Goal: Transaction & Acquisition: Purchase product/service

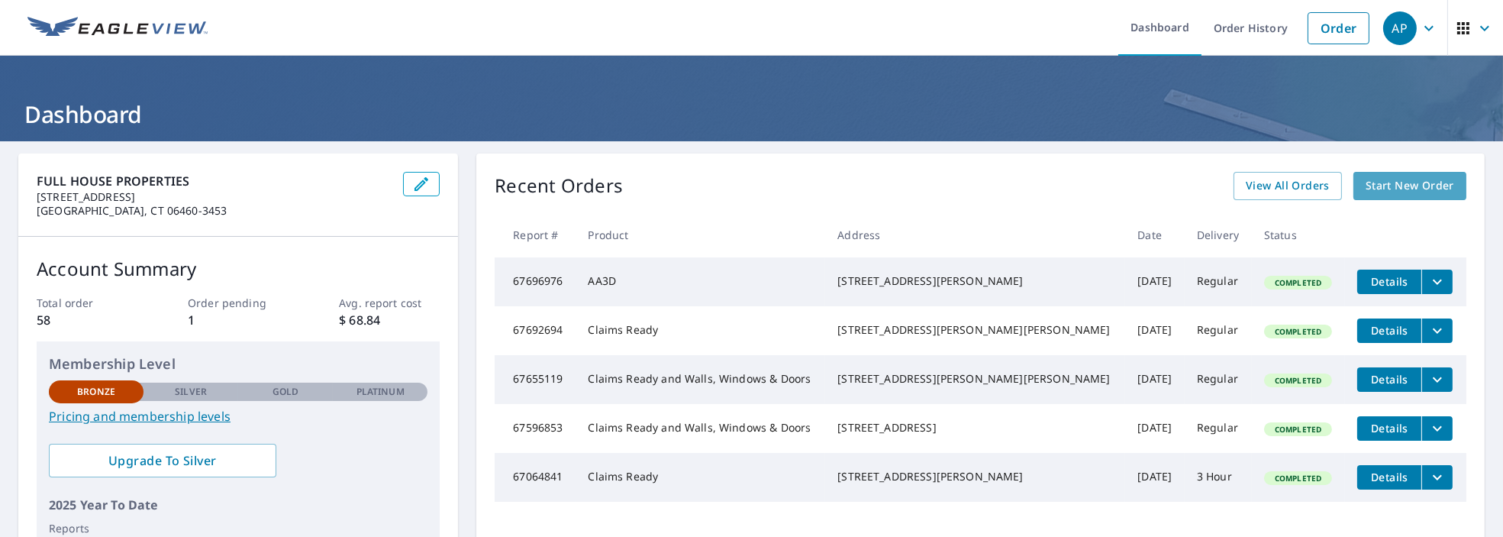
click at [1381, 187] on span "Start New Order" at bounding box center [1409, 185] width 89 height 19
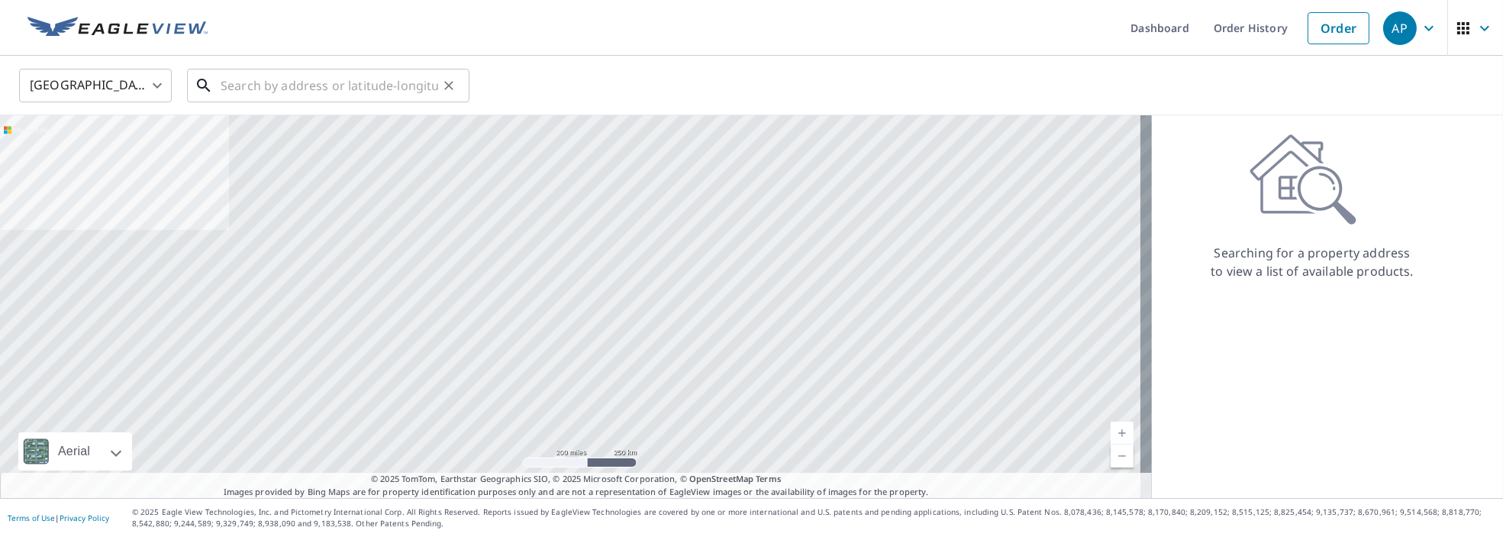
click at [292, 90] on input "text" at bounding box center [330, 85] width 218 height 43
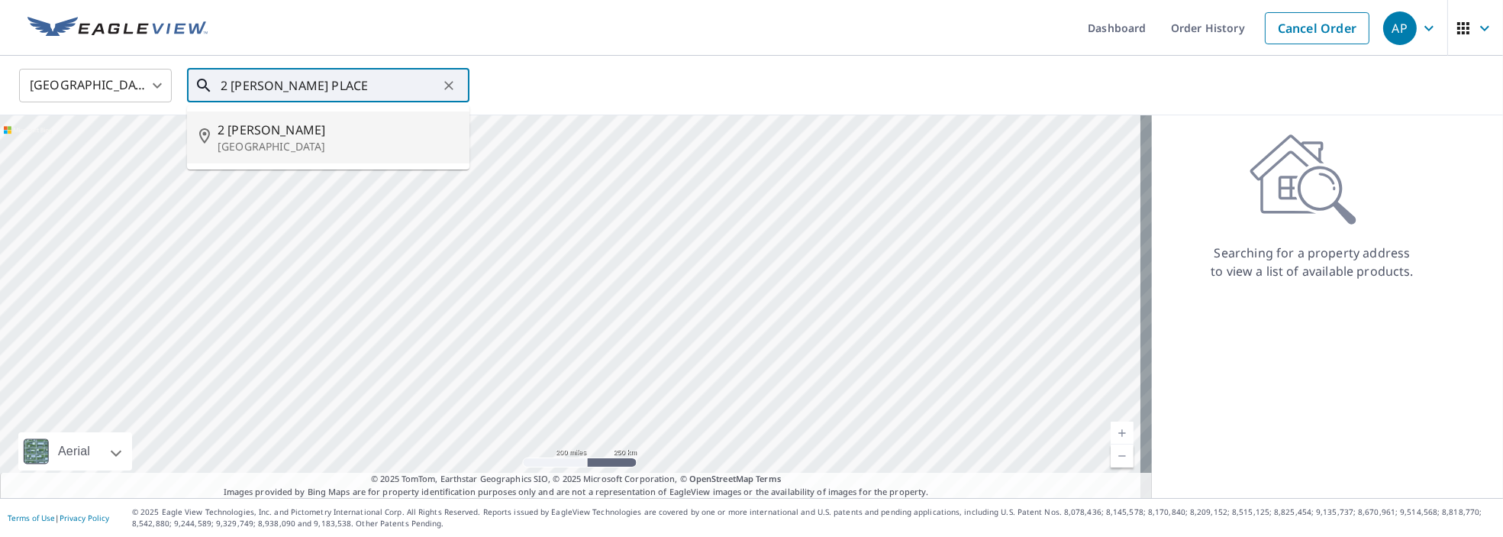
click at [288, 140] on p "[GEOGRAPHIC_DATA]" at bounding box center [338, 146] width 240 height 15
type input "[STREET_ADDRESS][PERSON_NAME]"
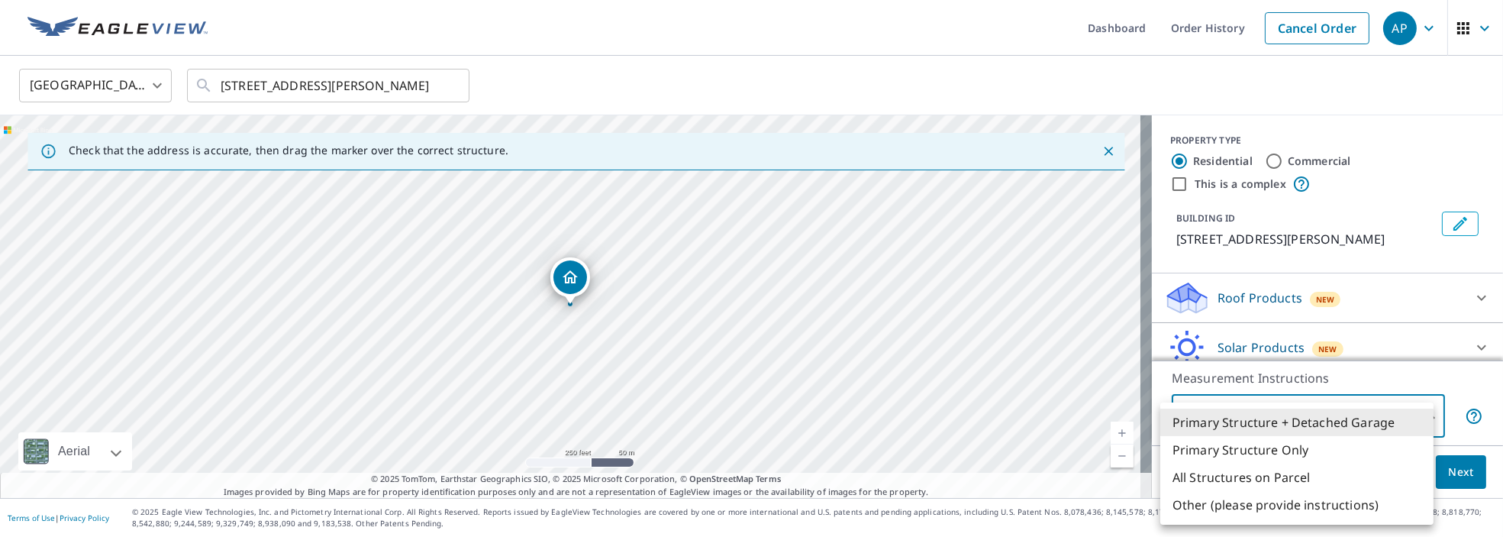
click at [1414, 416] on body "AP AP Dashboard Order History Cancel Order AP [GEOGRAPHIC_DATA] [GEOGRAPHIC_DAT…" at bounding box center [751, 268] width 1503 height 537
click at [1414, 416] on li "Primary Structure + Detached Garage" at bounding box center [1296, 421] width 273 height 27
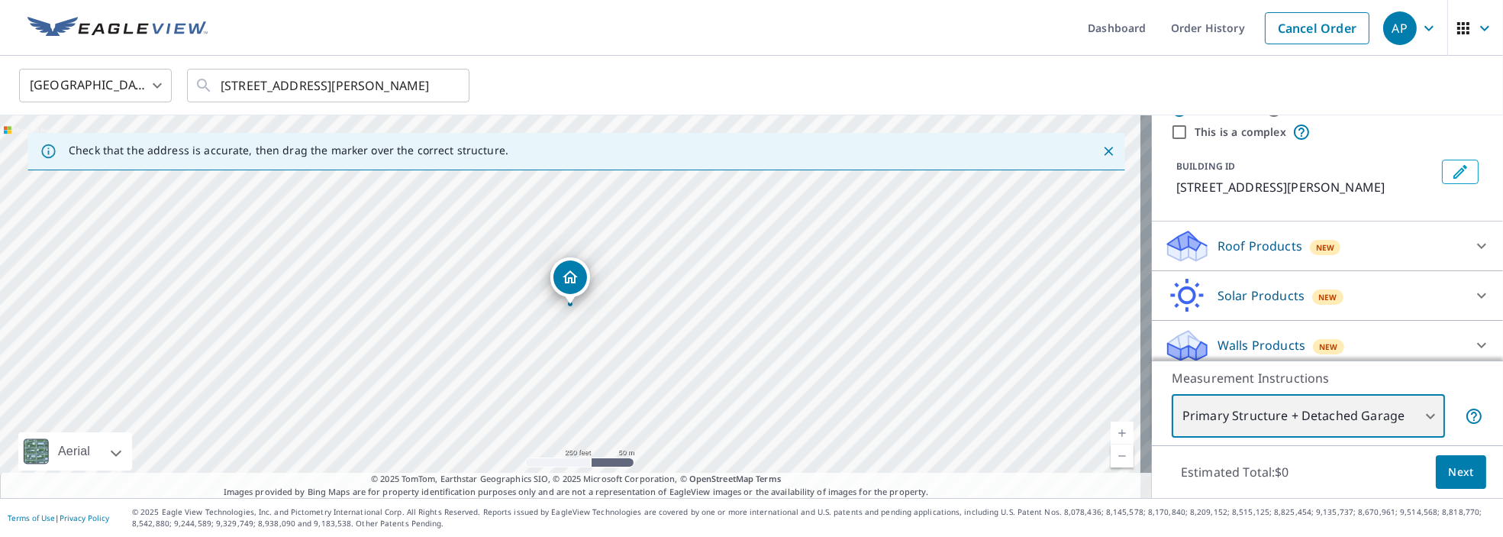
scroll to position [60, 0]
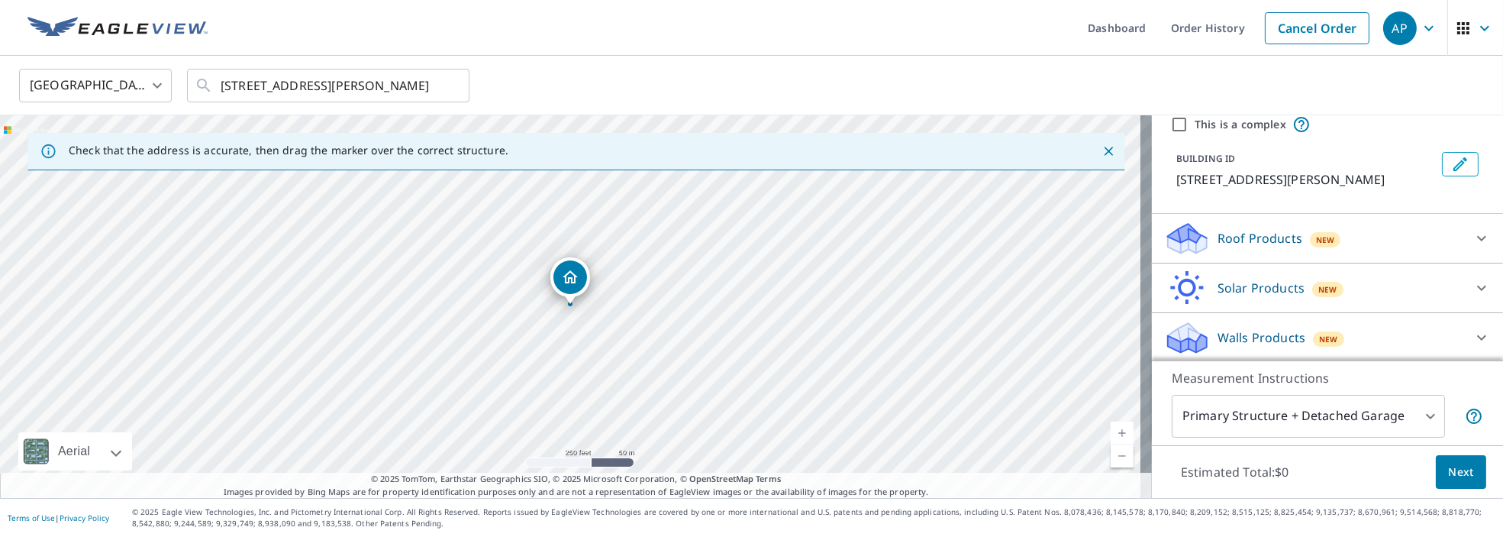
click at [1226, 340] on p "Walls Products" at bounding box center [1261, 337] width 88 height 18
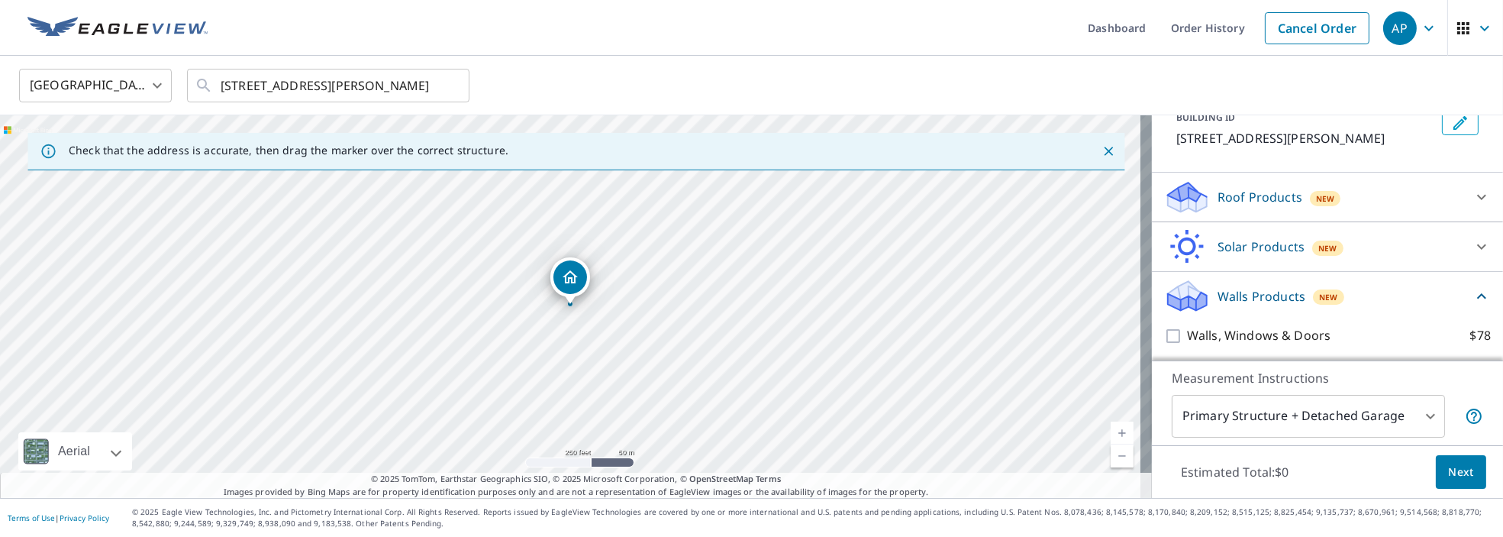
scroll to position [102, 0]
click at [1448, 473] on span "Next" at bounding box center [1461, 471] width 26 height 19
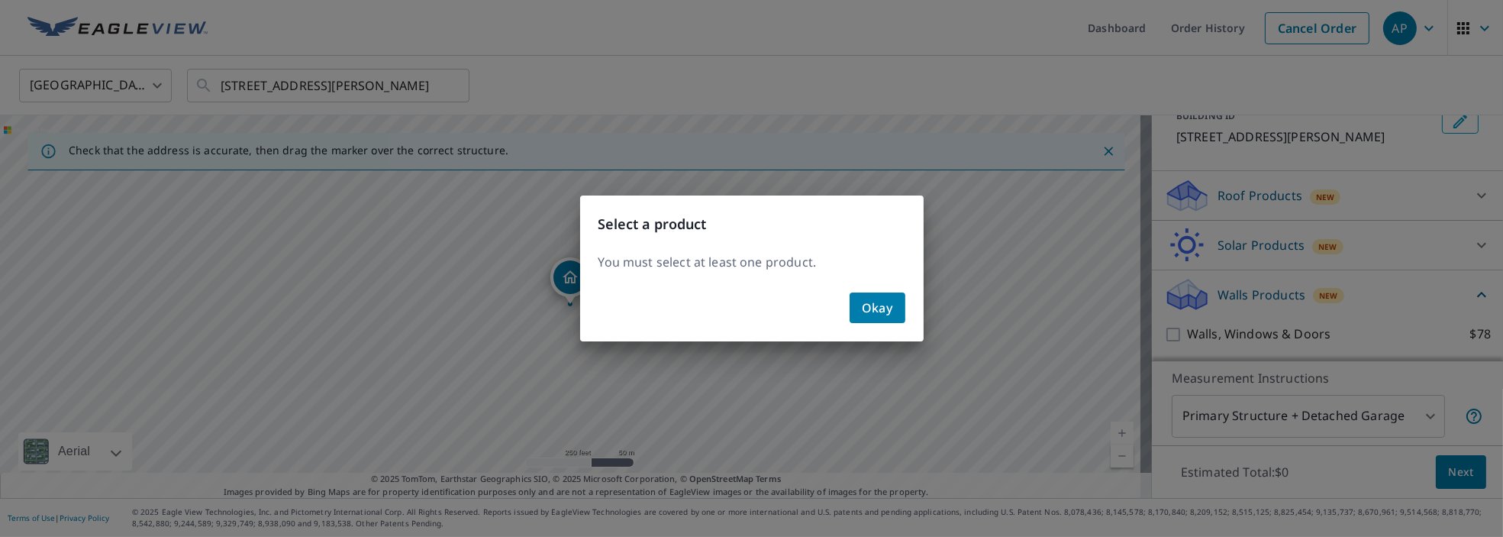
click at [888, 310] on span "Okay" at bounding box center [877, 307] width 31 height 21
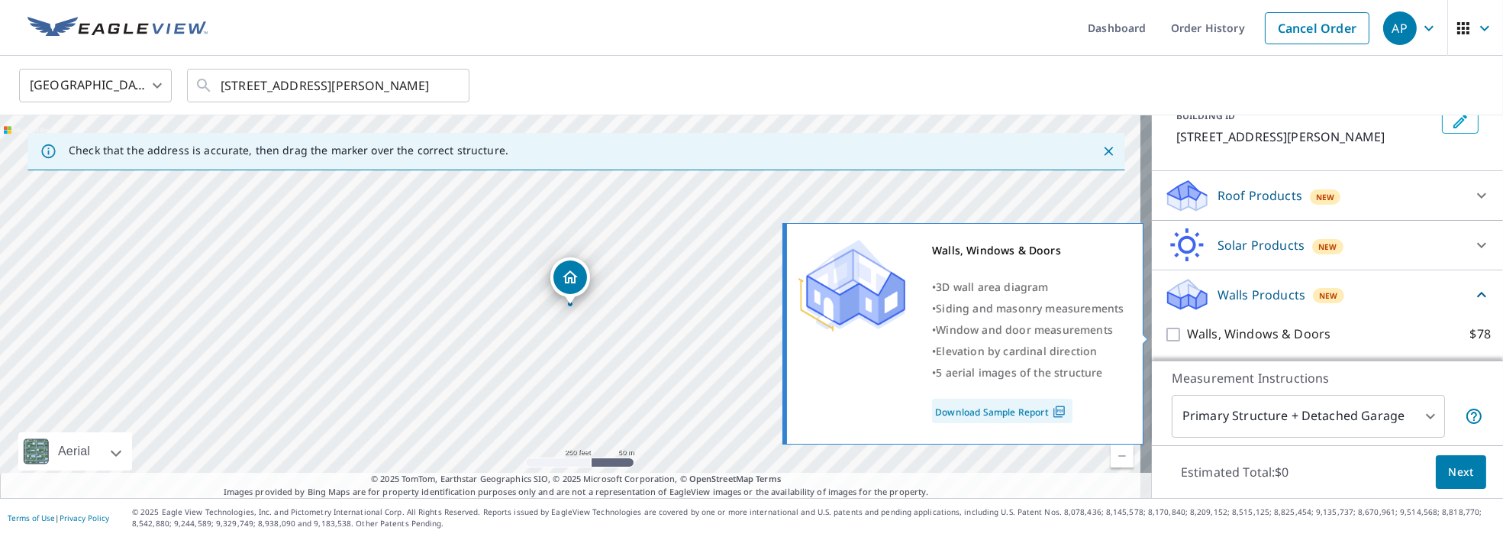
click at [1166, 335] on input "Walls, Windows & Doors $78" at bounding box center [1175, 334] width 23 height 18
checkbox input "true"
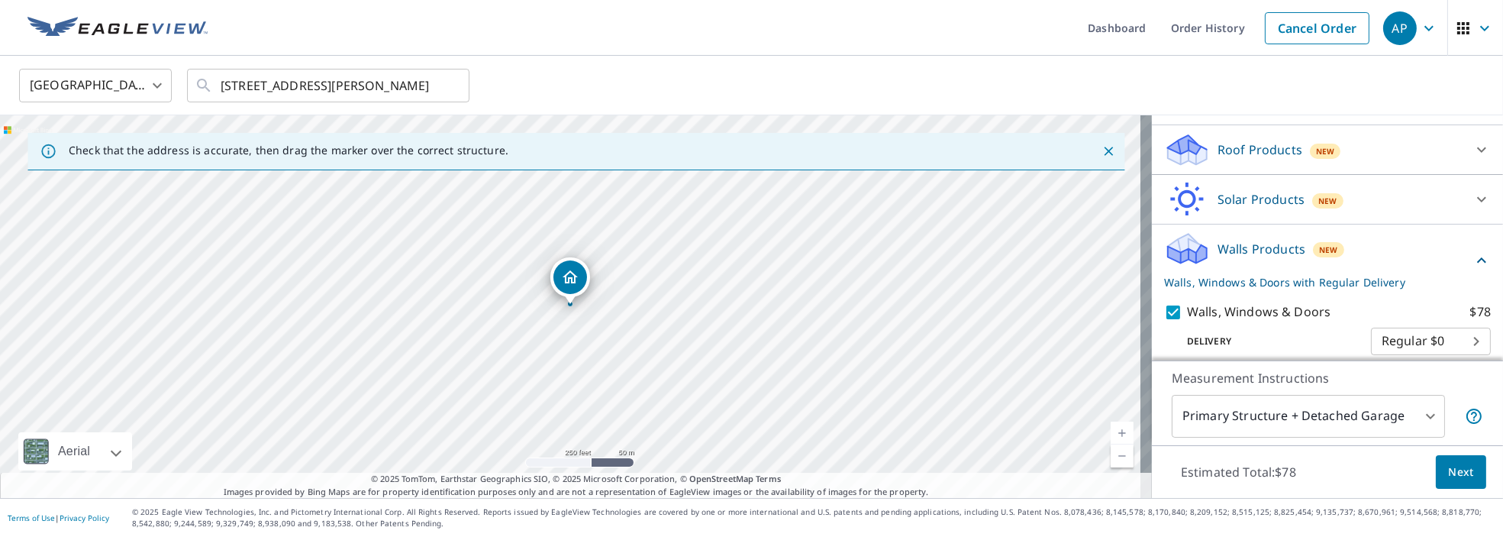
scroll to position [160, 0]
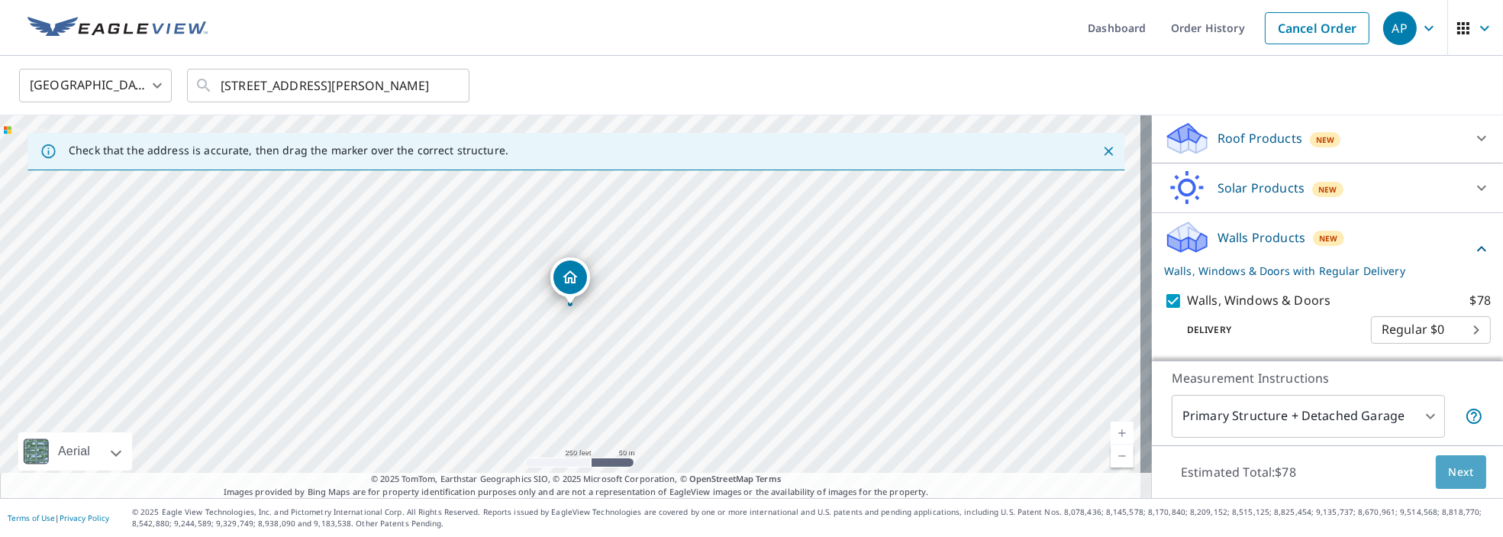
click at [1448, 469] on span "Next" at bounding box center [1461, 471] width 26 height 19
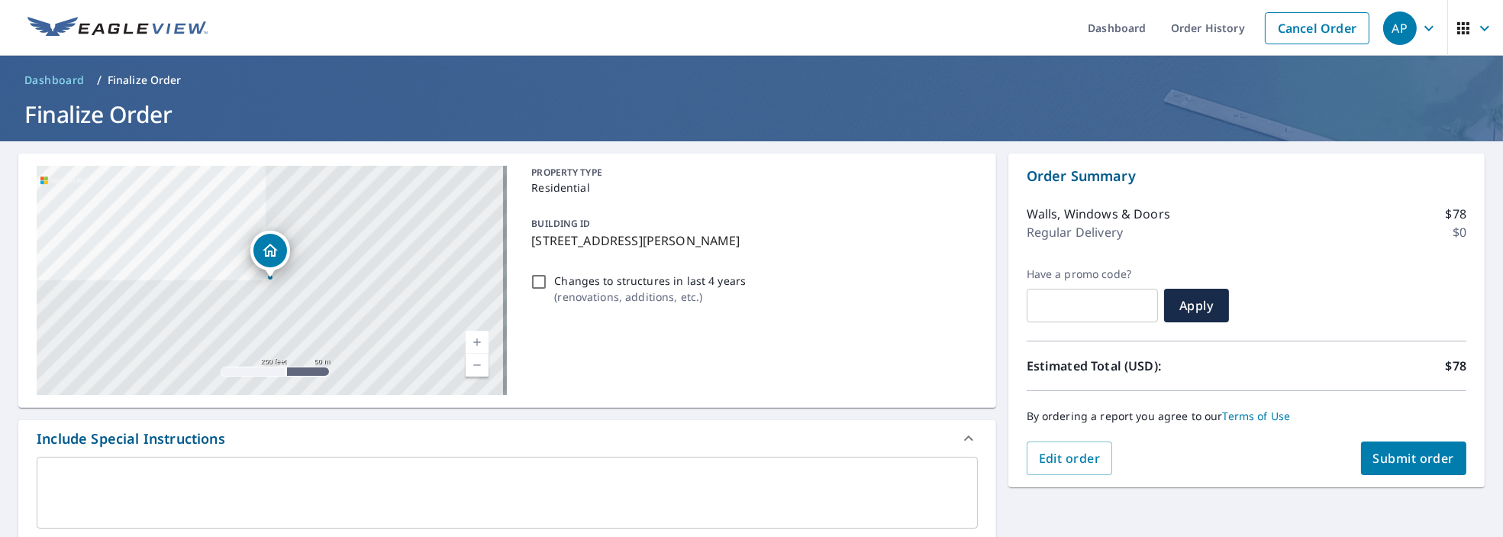
click at [1378, 453] on span "Submit order" at bounding box center [1414, 458] width 82 height 17
